Goal: Information Seeking & Learning: Learn about a topic

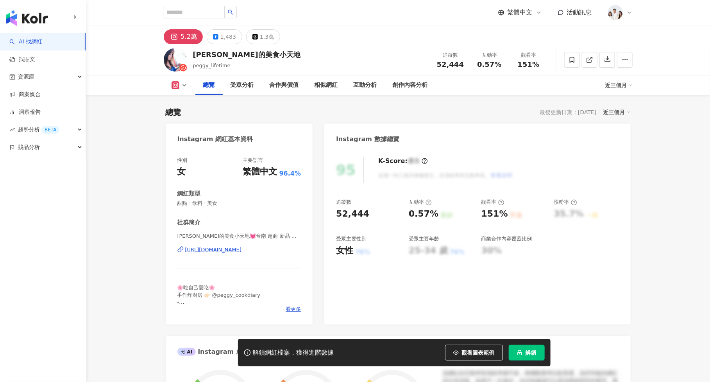
scroll to position [48, 0]
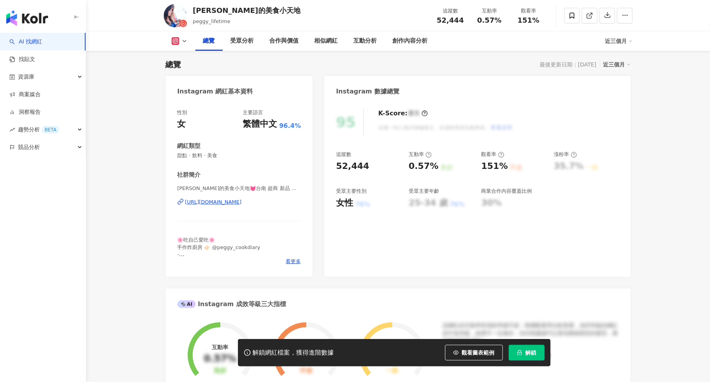
click at [531, 354] on span "解鎖" at bounding box center [531, 353] width 11 height 6
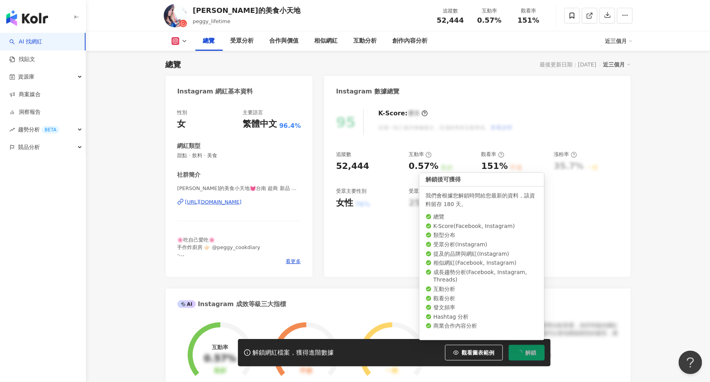
scroll to position [0, 0]
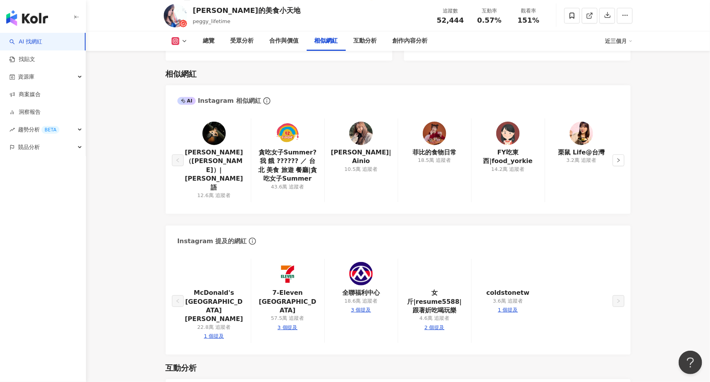
scroll to position [1128, 0]
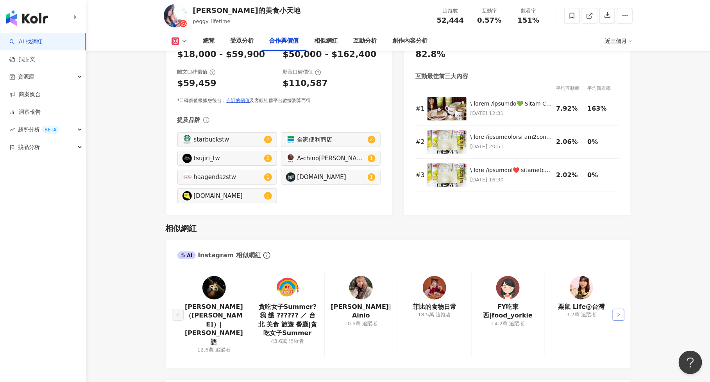
click at [617, 312] on icon "right" at bounding box center [619, 314] width 5 height 5
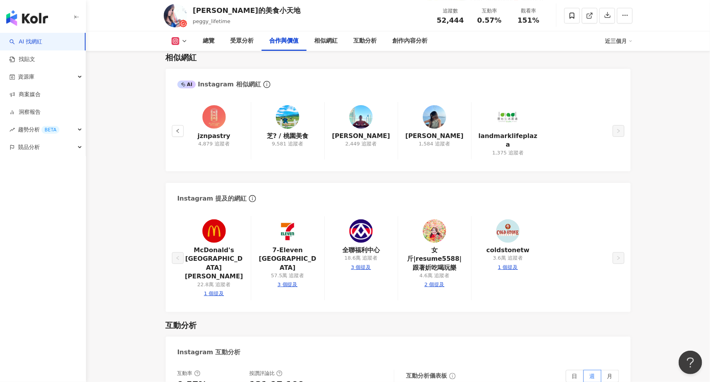
scroll to position [1347, 0]
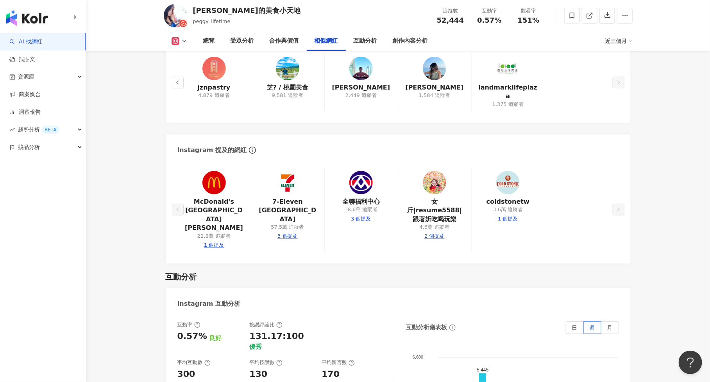
click at [430, 175] on img at bounding box center [434, 182] width 23 height 23
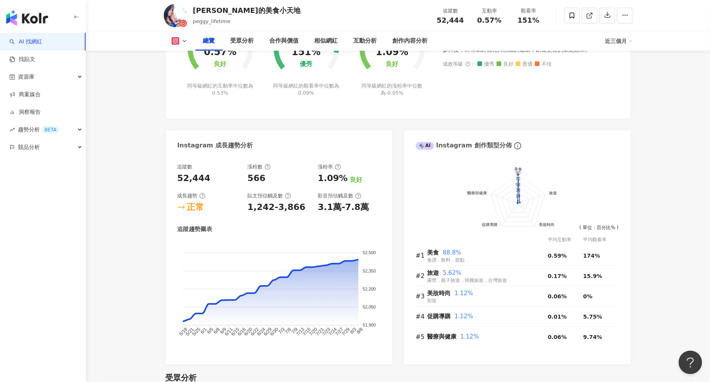
scroll to position [354, 0]
drag, startPoint x: 244, startPoint y: 210, endPoint x: 302, endPoint y: 210, distance: 58.3
click at [302, 210] on div "追蹤數 52,444 漲粉數 566 漲粉率 1.09% 良好 成長趨勢 正常 貼文預估觸及數 1,242-3,866 影音預估觸及數 3.1萬-7.8萬" at bounding box center [279, 189] width 203 height 50
copy div "1,242-3,866"
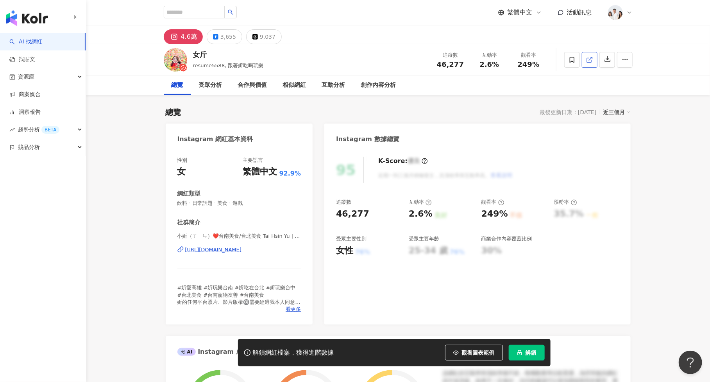
click at [588, 62] on icon at bounding box center [589, 60] width 4 height 4
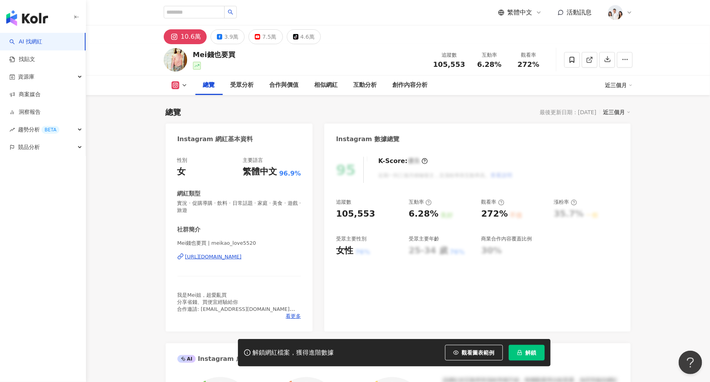
scroll to position [48, 0]
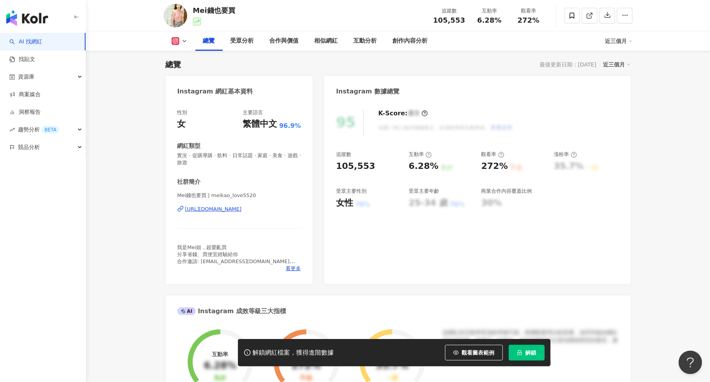
click at [483, 357] on button "觀看圖表範例" at bounding box center [474, 353] width 58 height 16
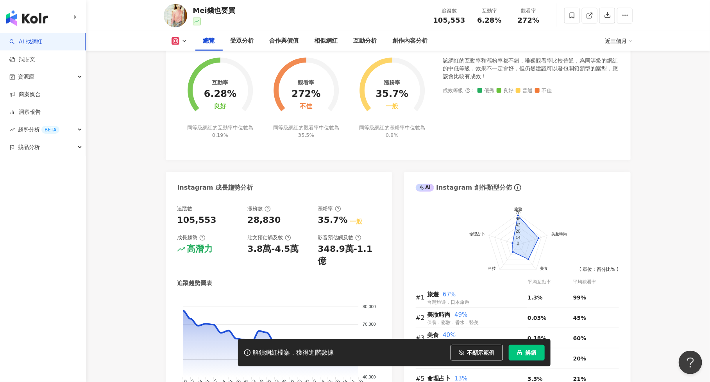
scroll to position [316, 0]
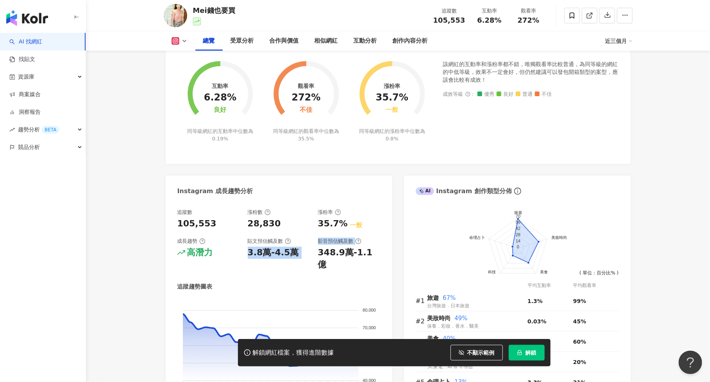
drag, startPoint x: 247, startPoint y: 254, endPoint x: 318, endPoint y: 254, distance: 71.2
click at [318, 254] on div "追蹤數 105,553 漲粉數 28,830 漲粉率 35.7% 一般 成長趨勢 高潛力 貼文預估觸及數 3.8萬-4.5萬 影音預估觸及數 348.9萬-1…" at bounding box center [279, 240] width 203 height 62
copy div "3.8萬-4.5萬 影音預估觸及數"
click at [290, 250] on div "3.8萬-4.5萬" at bounding box center [273, 253] width 51 height 12
drag, startPoint x: 246, startPoint y: 251, endPoint x: 303, endPoint y: 251, distance: 57.1
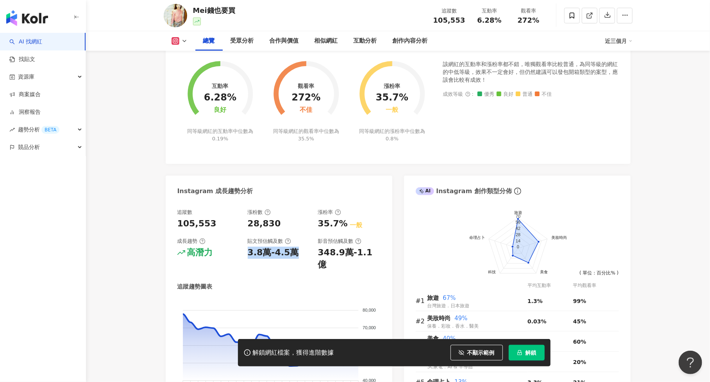
click at [303, 251] on div "追蹤數 105,553 漲粉數 28,830 漲粉率 35.7% 一般 成長趨勢 高潛力 貼文預估觸及數 3.8萬-4.5萬 影音預估觸及數 348.9萬-1…" at bounding box center [279, 240] width 203 height 62
copy div "3.8萬-4.5萬"
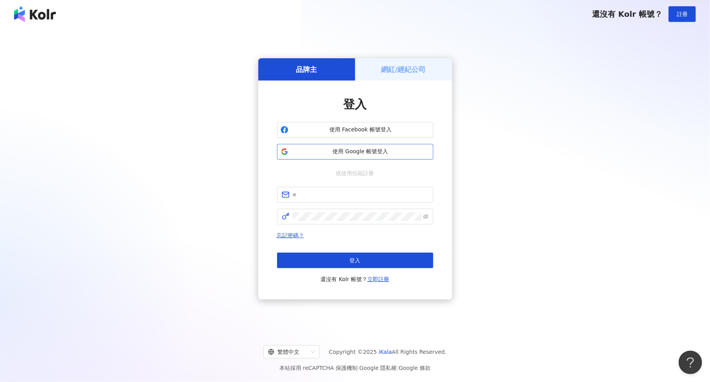
click at [347, 151] on span "使用 Google 帳號登入" at bounding box center [361, 152] width 138 height 8
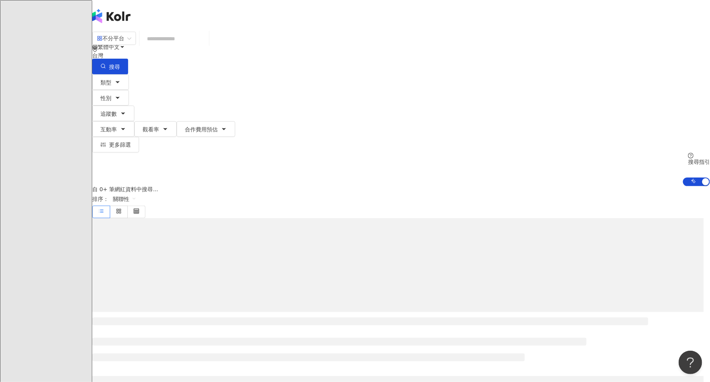
click at [206, 46] on input "search" at bounding box center [174, 38] width 63 height 15
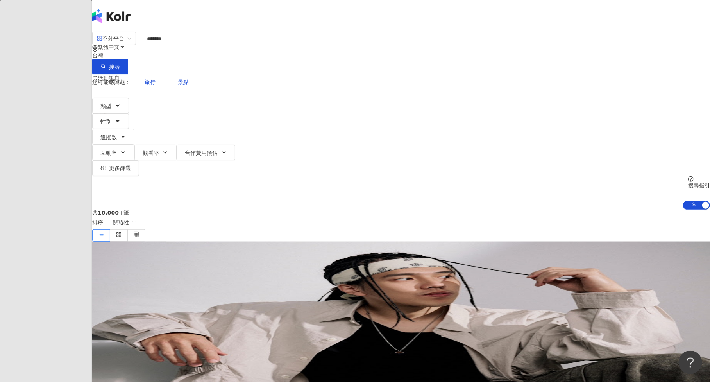
type input "*******"
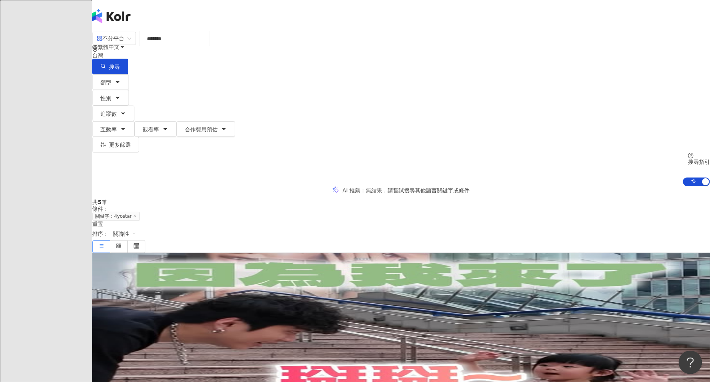
click at [405, 312] on div "4yo 4yostar" at bounding box center [401, 315] width 618 height 6
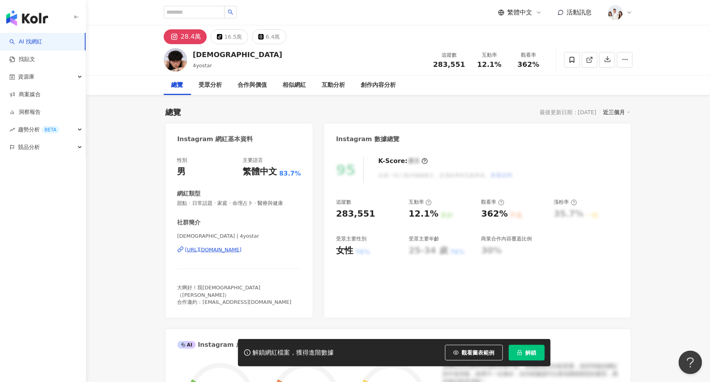
click at [520, 353] on icon "lock" at bounding box center [519, 352] width 5 height 5
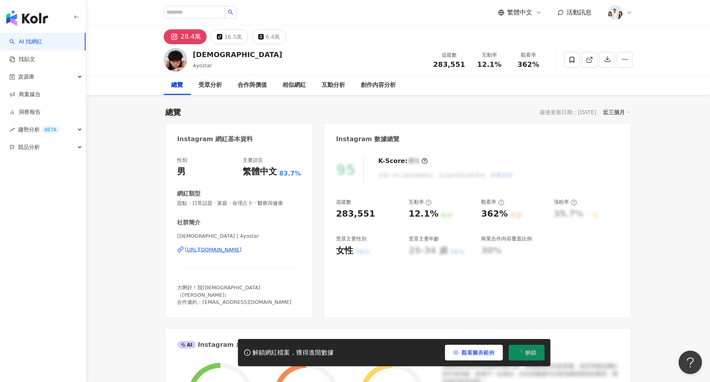
click at [463, 357] on button "觀看圖表範例" at bounding box center [474, 353] width 58 height 16
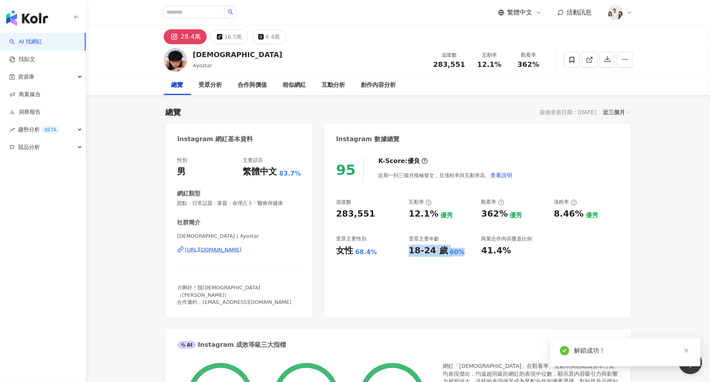
drag, startPoint x: 409, startPoint y: 249, endPoint x: 467, endPoint y: 252, distance: 58.0
click at [467, 252] on div "18-24 歲 60%" at bounding box center [441, 251] width 65 height 12
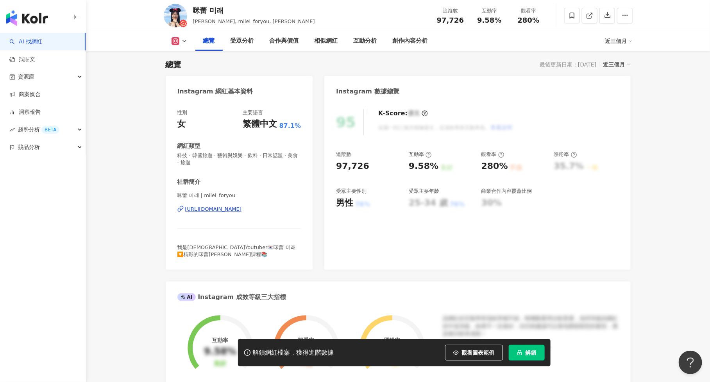
click at [528, 349] on button "解鎖" at bounding box center [527, 353] width 36 height 16
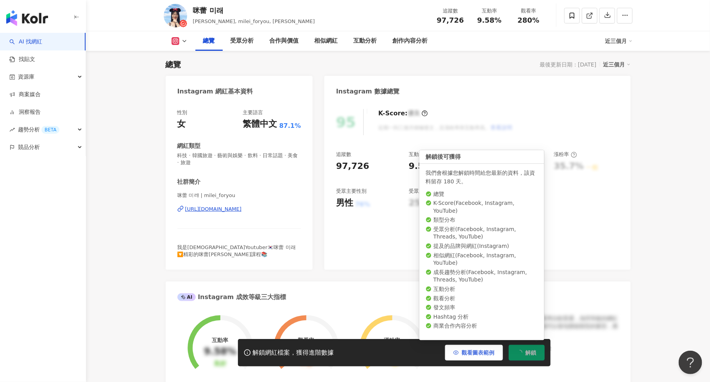
click at [481, 349] on button "觀看圖表範例" at bounding box center [474, 353] width 58 height 16
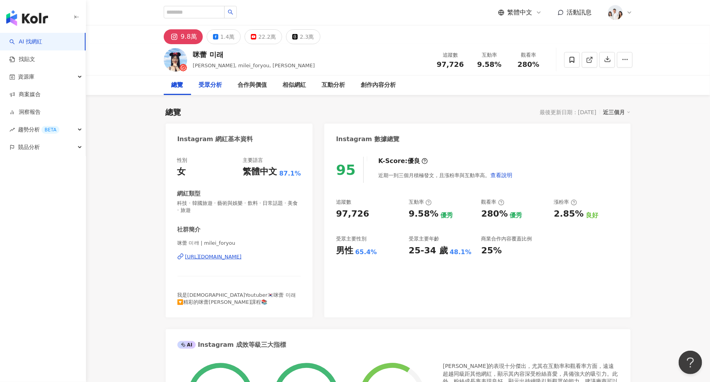
click at [213, 84] on div "受眾分析" at bounding box center [210, 85] width 23 height 9
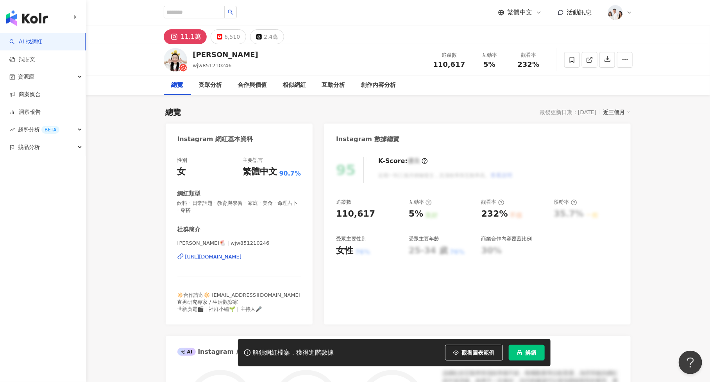
click at [538, 350] on button "解鎖" at bounding box center [527, 353] width 36 height 16
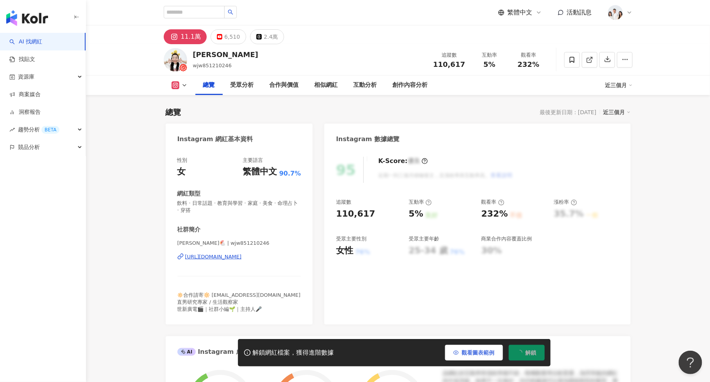
scroll to position [48, 0]
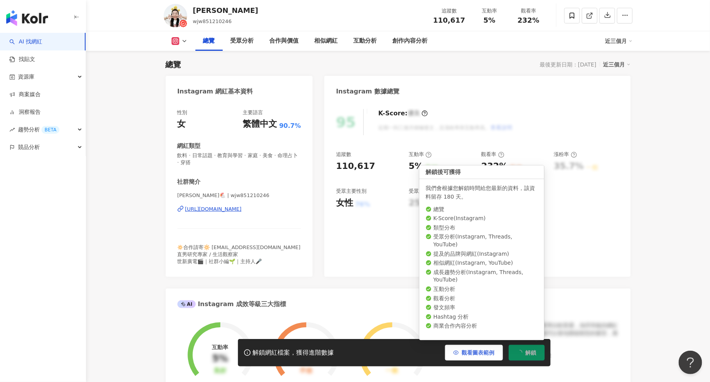
click at [473, 350] on span "觀看圖表範例" at bounding box center [478, 353] width 33 height 6
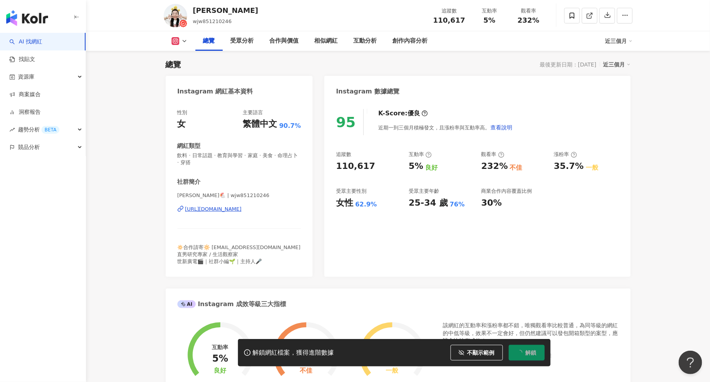
click at [470, 20] on div "追蹤數 110,617 互動率 5% 觀看率 232%" at bounding box center [489, 15] width 120 height 23
click at [428, 6] on div "靖雯 wjw851210246 追蹤數 110,617 互動率 5% 觀看率 232%" at bounding box center [398, 15] width 500 height 31
drag, startPoint x: 435, startPoint y: 21, endPoint x: 470, endPoint y: 21, distance: 34.4
click at [470, 21] on div "追蹤數 110,617" at bounding box center [449, 15] width 41 height 17
copy span "110,617"
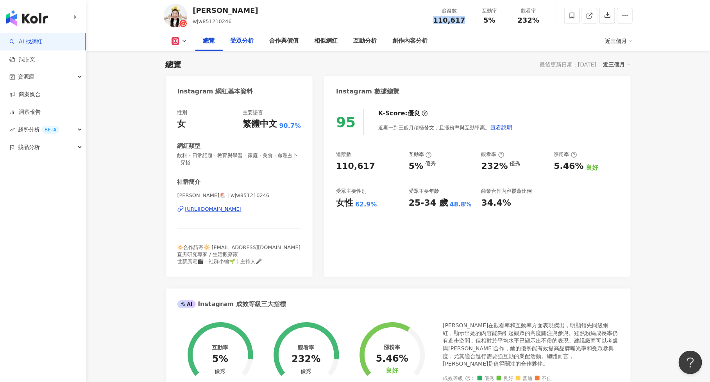
click at [239, 40] on div "受眾分析" at bounding box center [242, 40] width 23 height 9
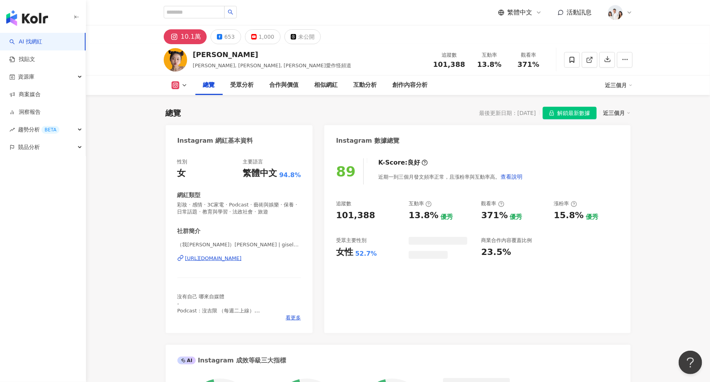
scroll to position [48, 0]
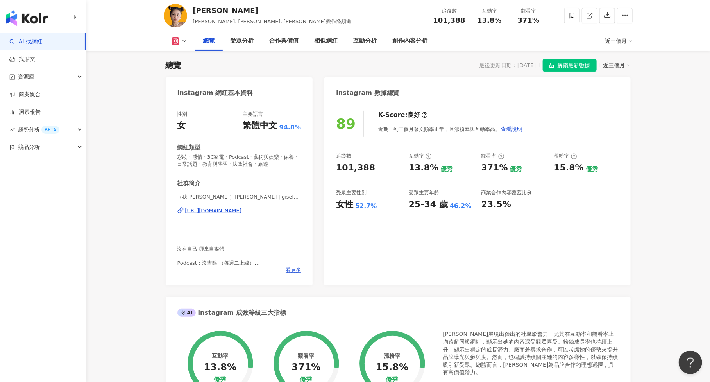
click at [577, 67] on span "解鎖最新數據" at bounding box center [574, 65] width 33 height 13
drag, startPoint x: 435, startPoint y: 16, endPoint x: 469, endPoint y: 20, distance: 34.2
click at [469, 20] on div "追蹤數 101,388" at bounding box center [449, 15] width 41 height 17
copy span "101,388"
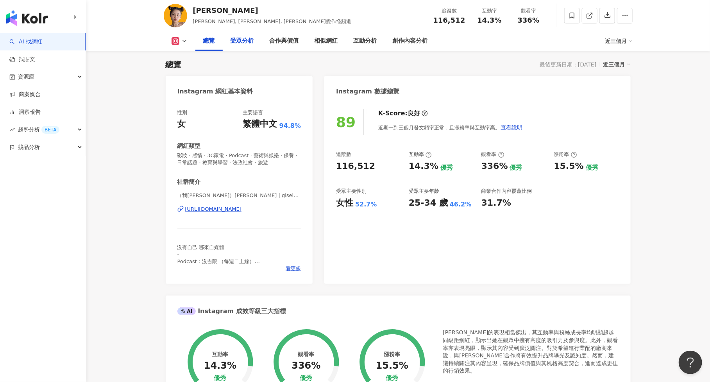
click at [242, 50] on div "受眾分析" at bounding box center [242, 41] width 39 height 20
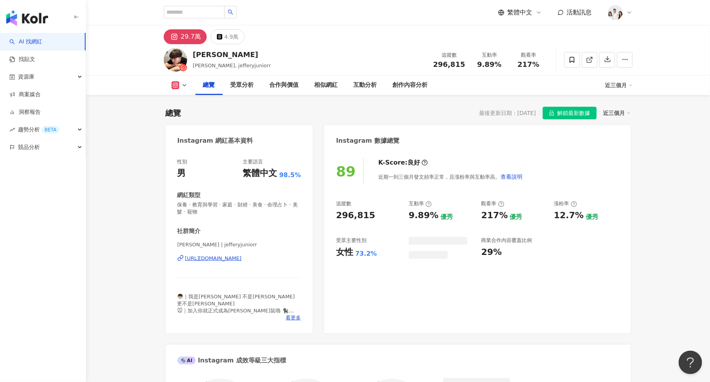
scroll to position [48, 0]
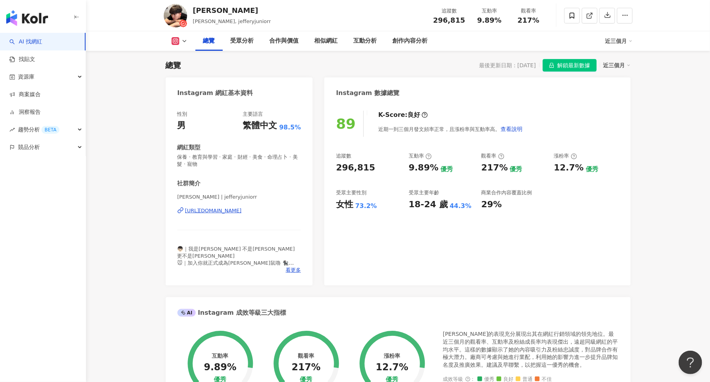
click at [580, 65] on span "解鎖最新數據" at bounding box center [574, 65] width 33 height 13
drag, startPoint x: 436, startPoint y: 17, endPoint x: 465, endPoint y: 19, distance: 28.6
click at [465, 19] on div "296,815" at bounding box center [450, 20] width 32 height 8
copy span "296,815"
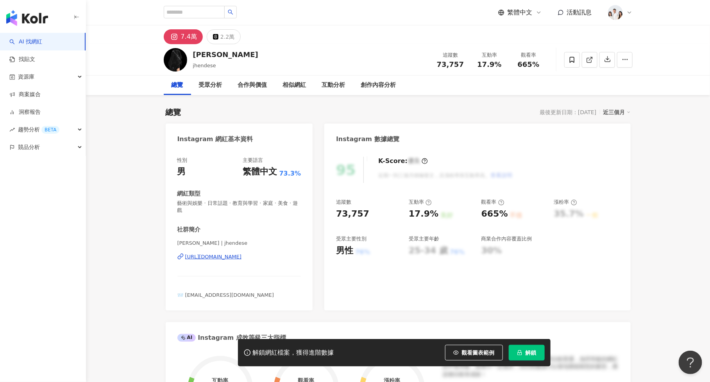
scroll to position [48, 0]
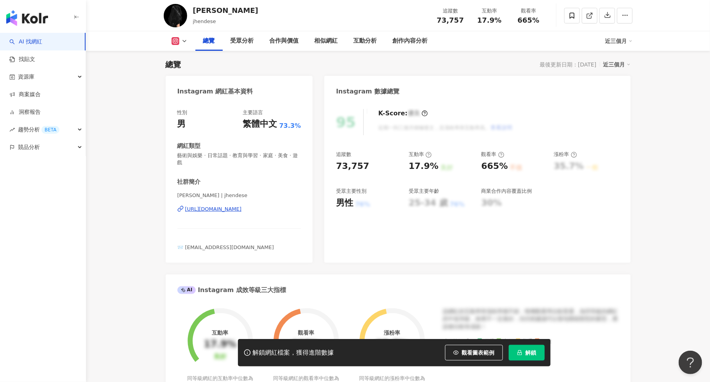
click at [519, 353] on icon "lock" at bounding box center [519, 352] width 5 height 5
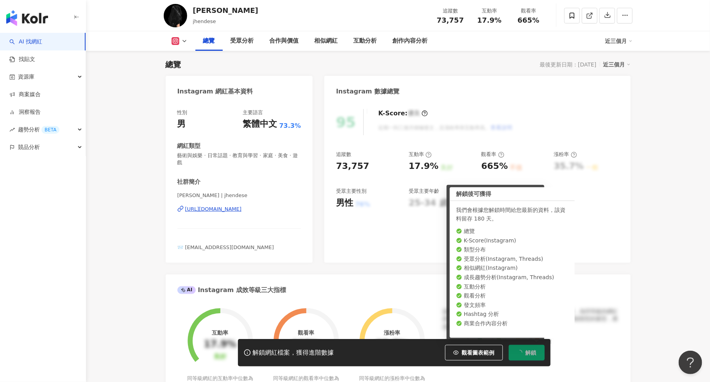
click at [481, 353] on span "觀看圖表範例" at bounding box center [478, 353] width 33 height 6
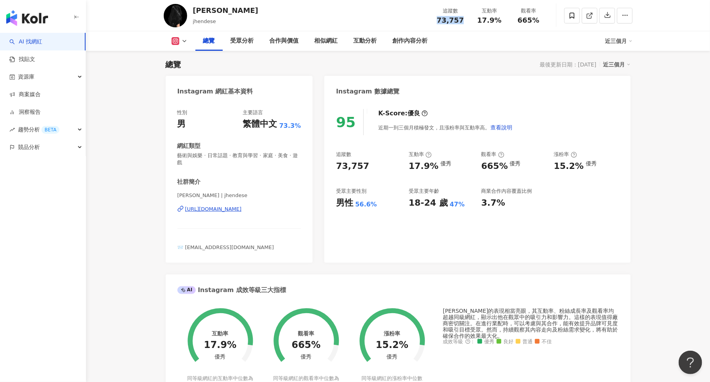
drag, startPoint x: 437, startPoint y: 18, endPoint x: 468, endPoint y: 19, distance: 31.7
click at [468, 19] on div "追蹤數 73,757" at bounding box center [450, 15] width 39 height 17
copy span "73,757"
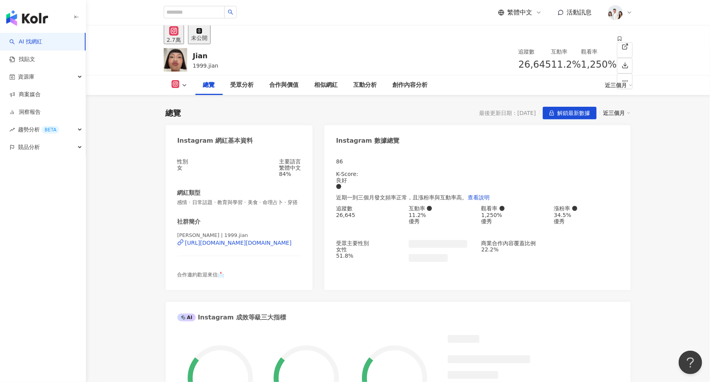
scroll to position [48, 0]
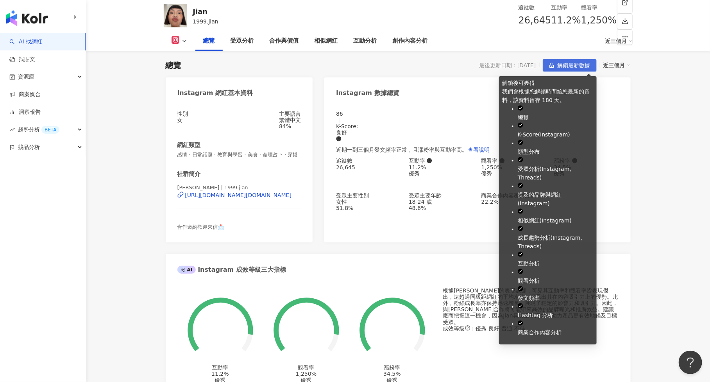
click at [574, 63] on span "解鎖最新數據" at bounding box center [574, 65] width 33 height 13
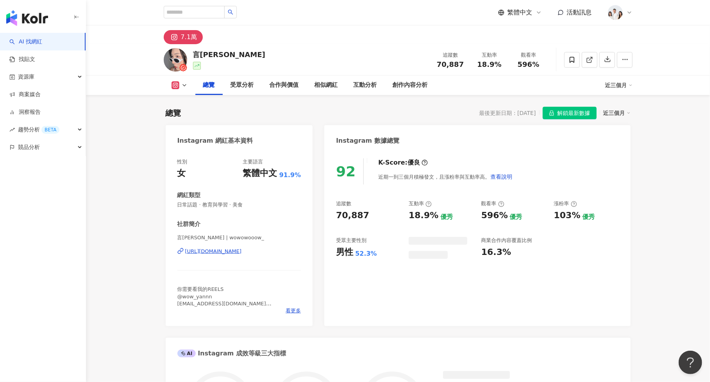
scroll to position [48, 0]
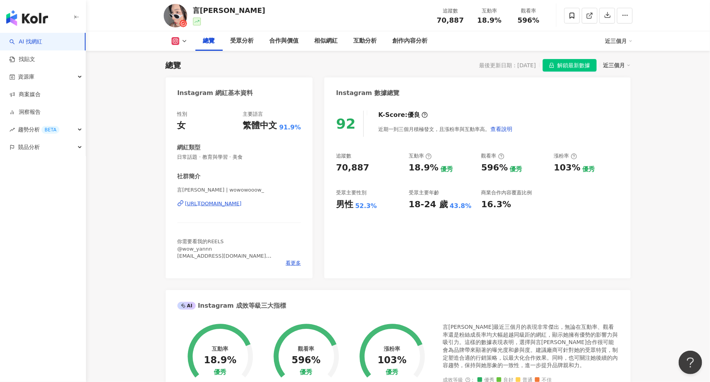
click at [587, 60] on span "解鎖最新數據" at bounding box center [574, 65] width 33 height 13
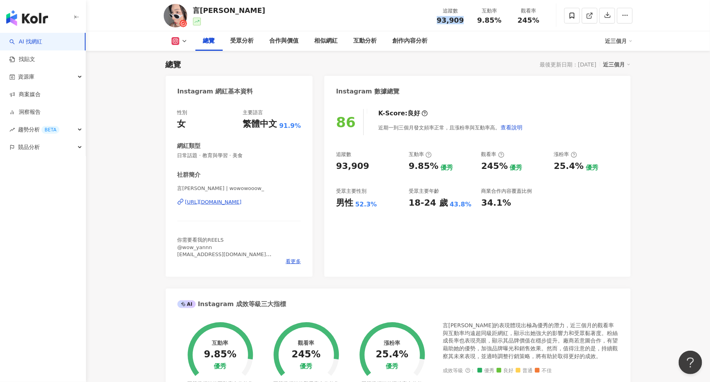
drag, startPoint x: 435, startPoint y: 21, endPoint x: 464, endPoint y: 20, distance: 29.3
click at [464, 20] on div "追蹤數 93,909" at bounding box center [450, 15] width 39 height 17
copy span "93,909"
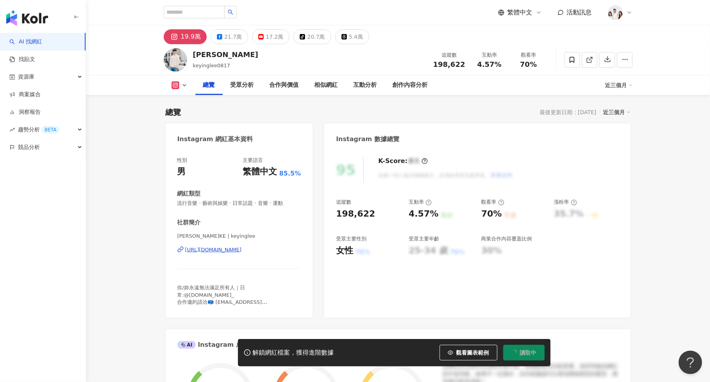
scroll to position [48, 0]
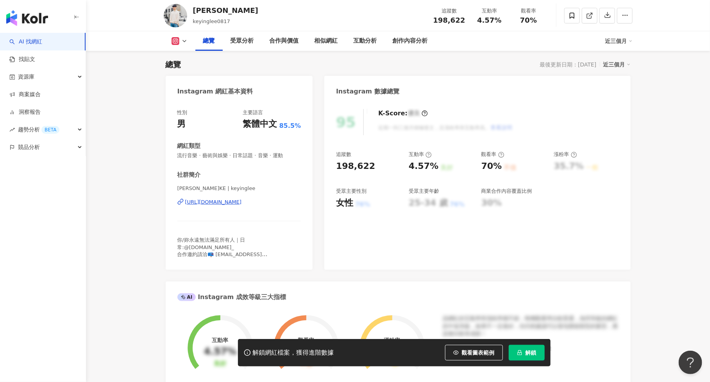
click at [529, 357] on button "解鎖" at bounding box center [527, 353] width 36 height 16
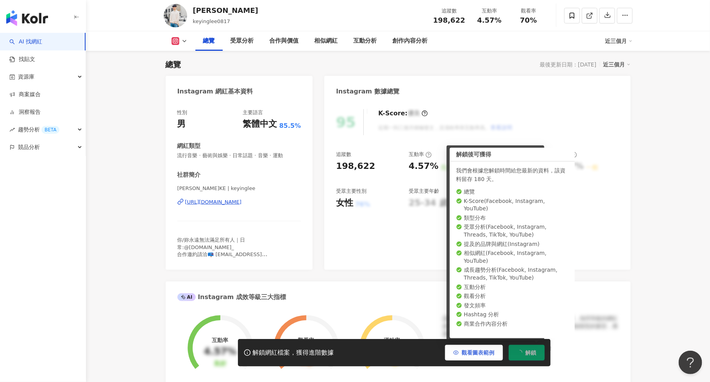
click at [472, 353] on span "觀看圖表範例" at bounding box center [478, 353] width 33 height 6
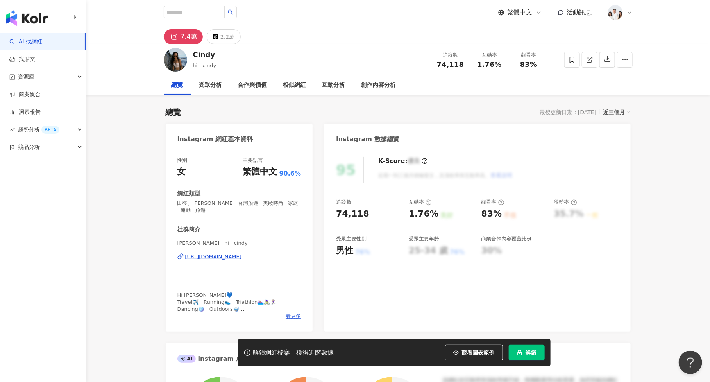
click at [527, 349] on button "解鎖" at bounding box center [527, 353] width 36 height 16
click at [484, 351] on span "觀看圖表範例" at bounding box center [478, 353] width 33 height 6
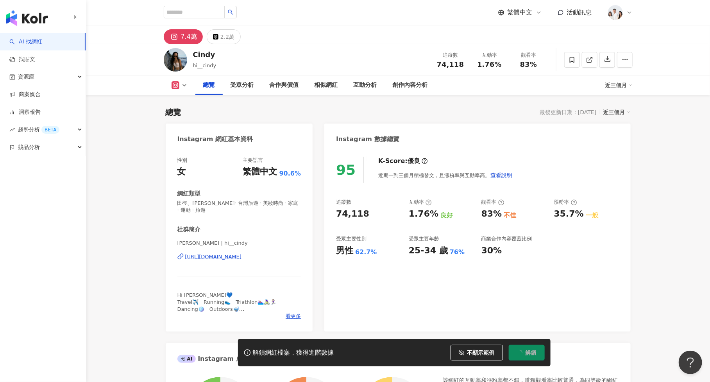
scroll to position [48, 0]
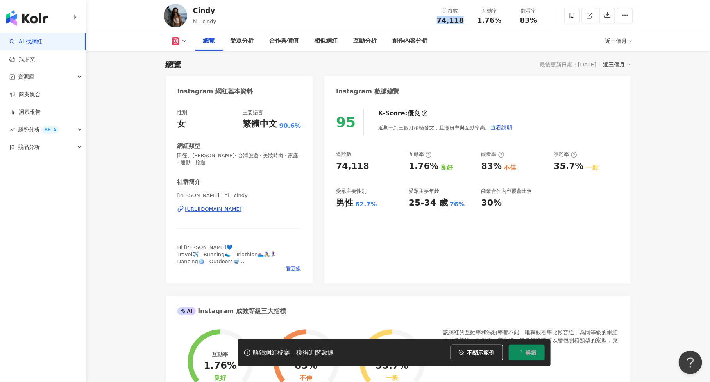
drag, startPoint x: 440, startPoint y: 21, endPoint x: 464, endPoint y: 21, distance: 23.5
click at [464, 21] on div "74,118" at bounding box center [451, 20] width 30 height 8
copy span "74,118"
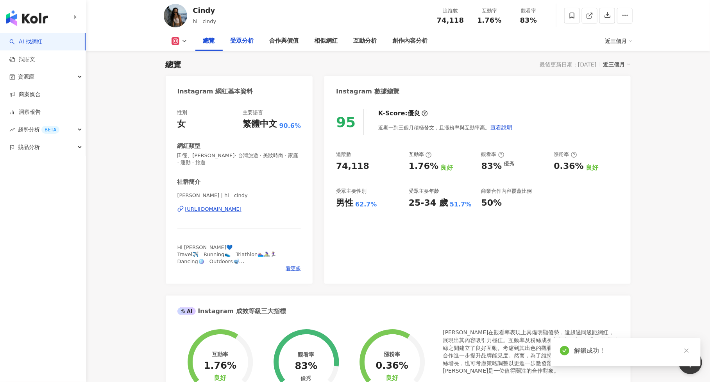
click at [251, 45] on div "受眾分析" at bounding box center [242, 41] width 39 height 20
